Goal: Task Accomplishment & Management: Use online tool/utility

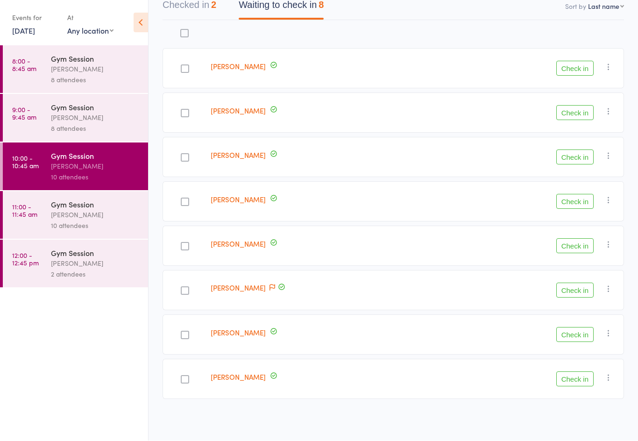
click at [25, 218] on time "11:00 - 11:45 am" at bounding box center [24, 210] width 25 height 15
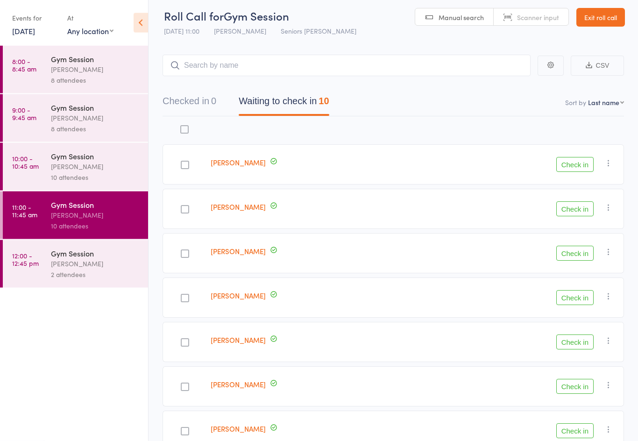
scroll to position [5, 0]
click at [583, 214] on button "Check in" at bounding box center [574, 208] width 37 height 15
click at [570, 300] on button "Check in" at bounding box center [574, 297] width 37 height 15
click at [575, 172] on button "Check in" at bounding box center [574, 164] width 37 height 15
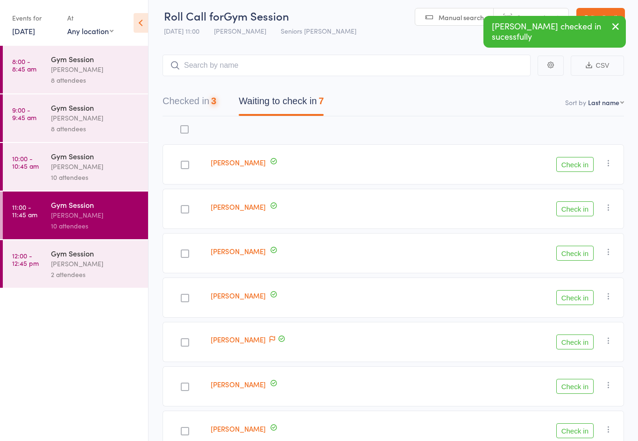
click at [577, 171] on button "Check in" at bounding box center [574, 164] width 37 height 15
click at [578, 201] on button "Check in" at bounding box center [574, 208] width 37 height 15
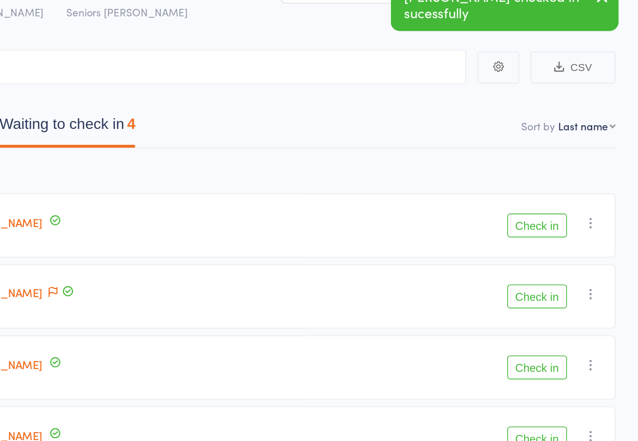
scroll to position [0, 0]
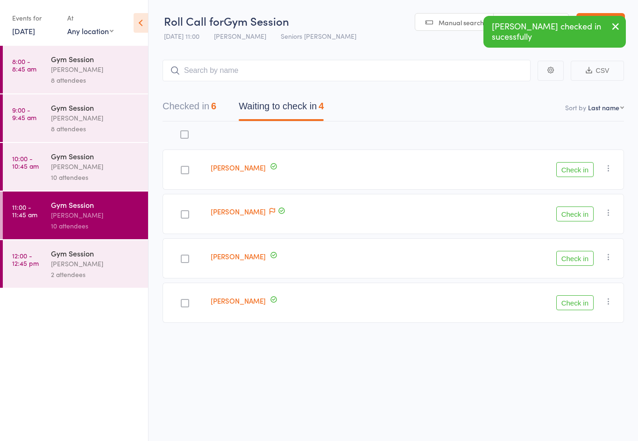
click at [572, 255] on button "Check in" at bounding box center [574, 258] width 37 height 15
click at [569, 211] on button "Check in" at bounding box center [574, 213] width 37 height 15
click at [567, 169] on button "Check in" at bounding box center [574, 169] width 37 height 15
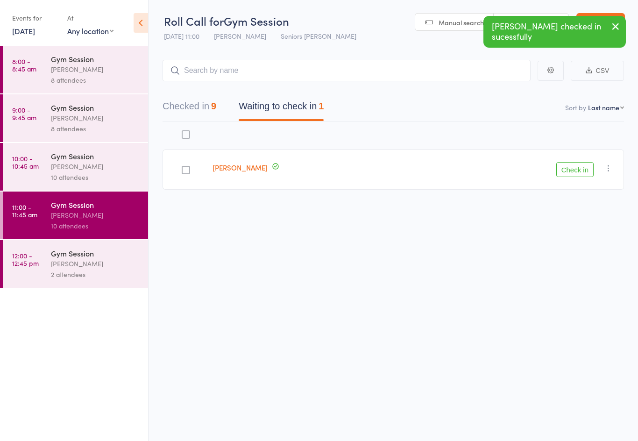
click at [577, 167] on button "Check in" at bounding box center [574, 169] width 37 height 15
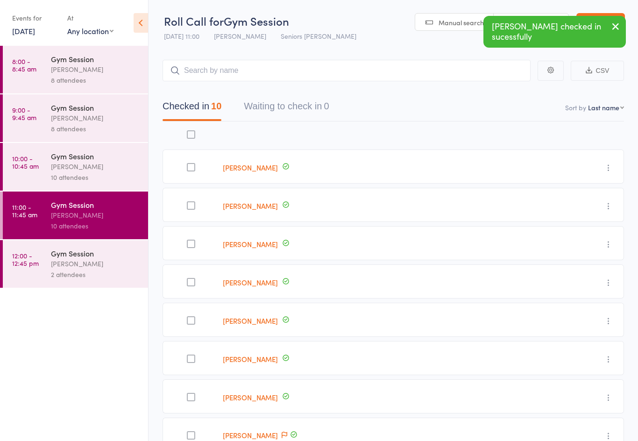
click at [92, 185] on div "Gym Session [PERSON_NAME] 10 attendees" at bounding box center [99, 167] width 97 height 48
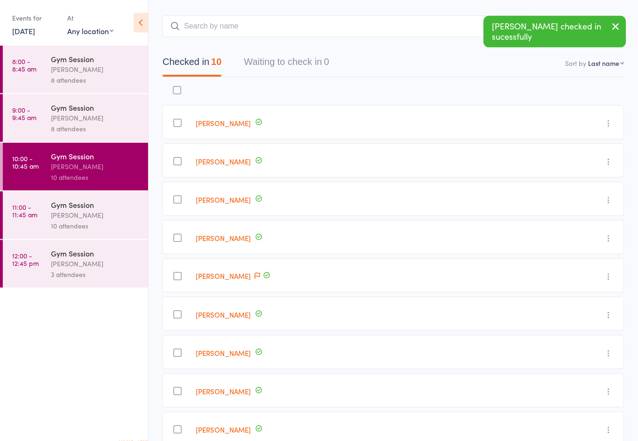
click at [95, 263] on div "[PERSON_NAME]" at bounding box center [95, 263] width 89 height 11
